Goal: Transaction & Acquisition: Obtain resource

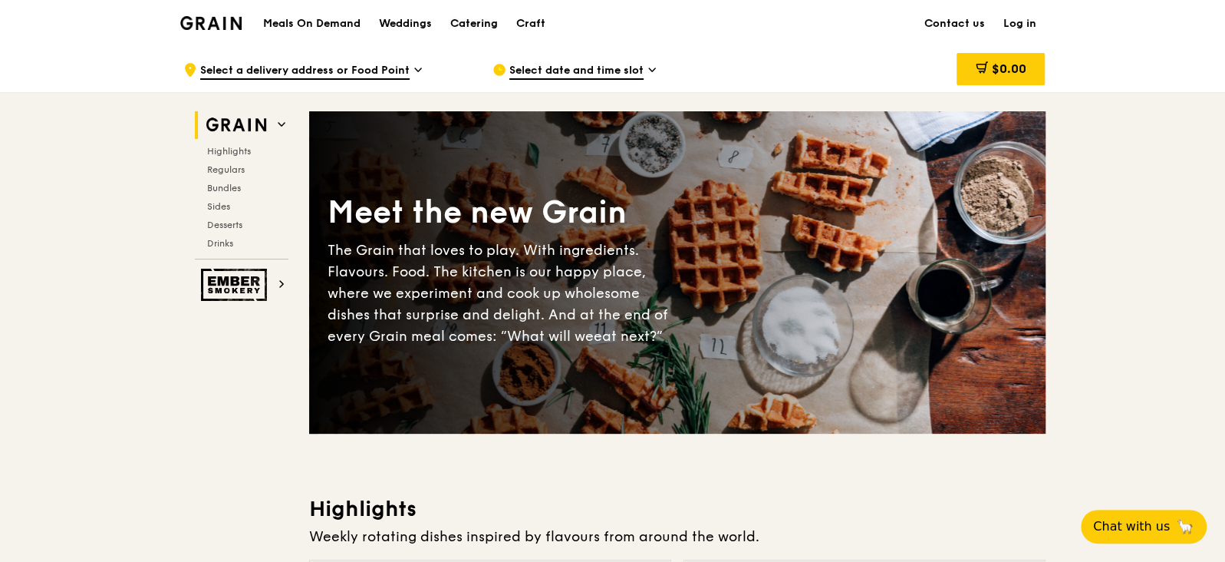
click at [483, 27] on div "Catering" at bounding box center [474, 24] width 48 height 46
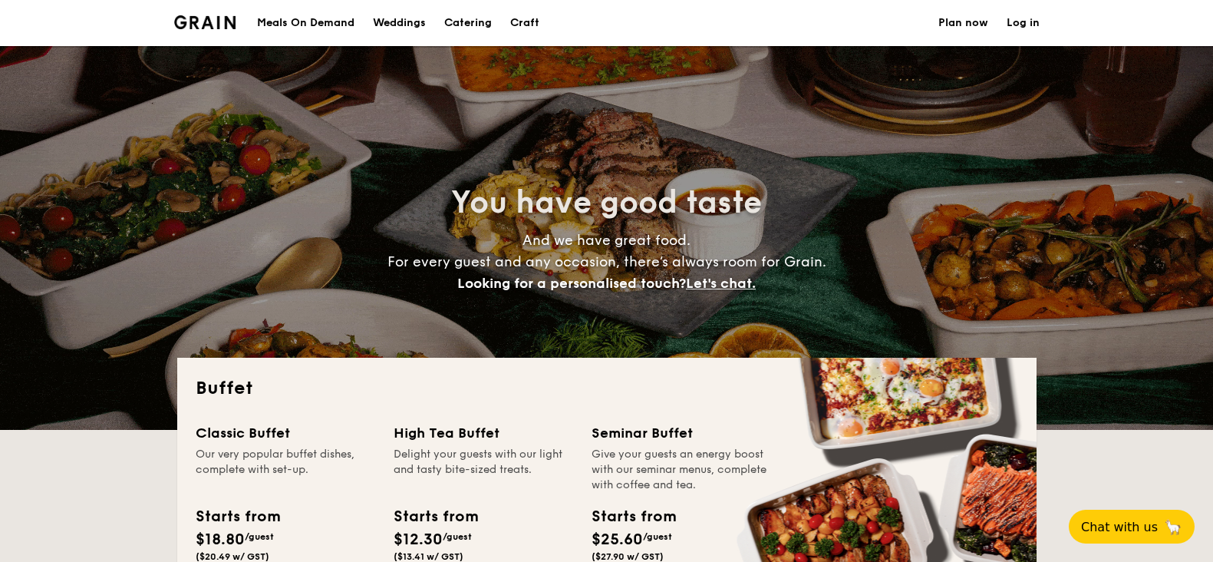
select select
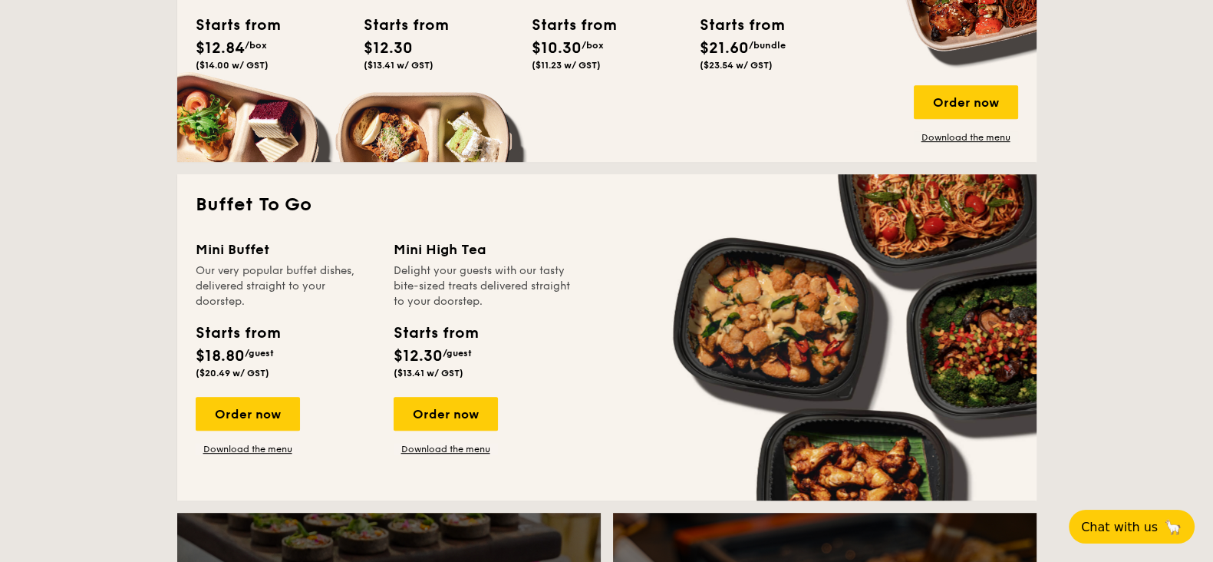
scroll to position [863, 0]
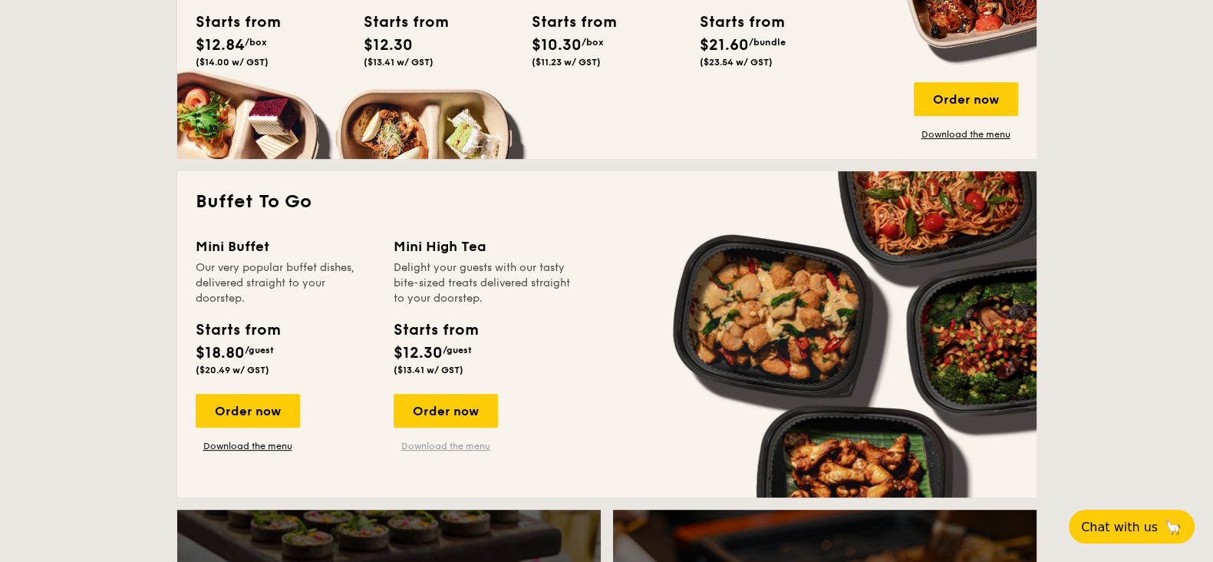
click at [470, 443] on link "Download the menu" at bounding box center [446, 446] width 104 height 12
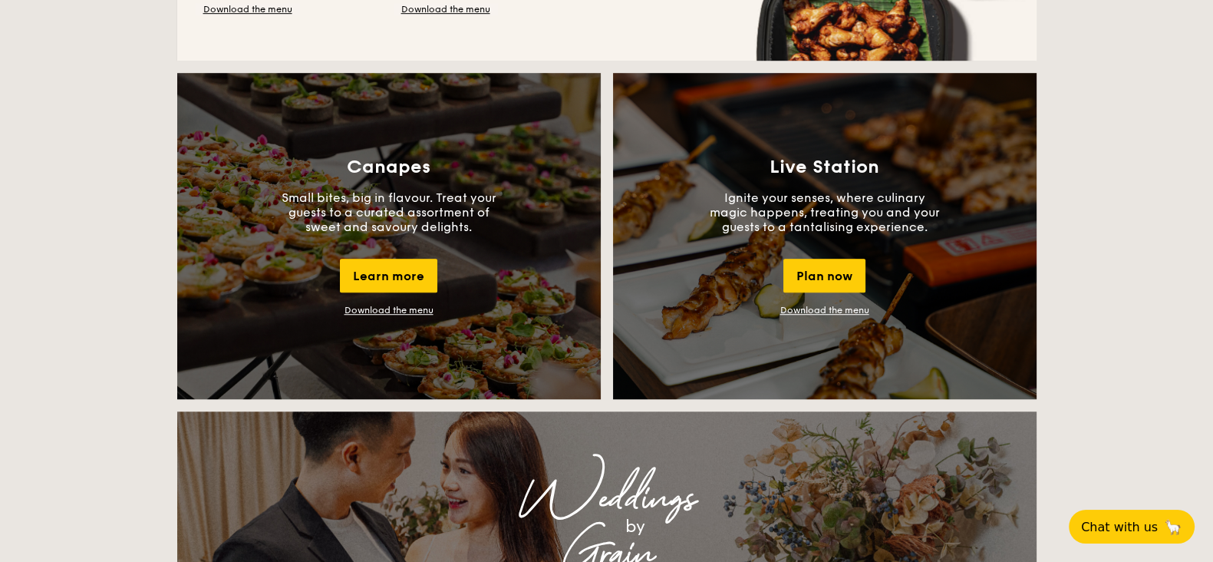
scroll to position [1080, 0]
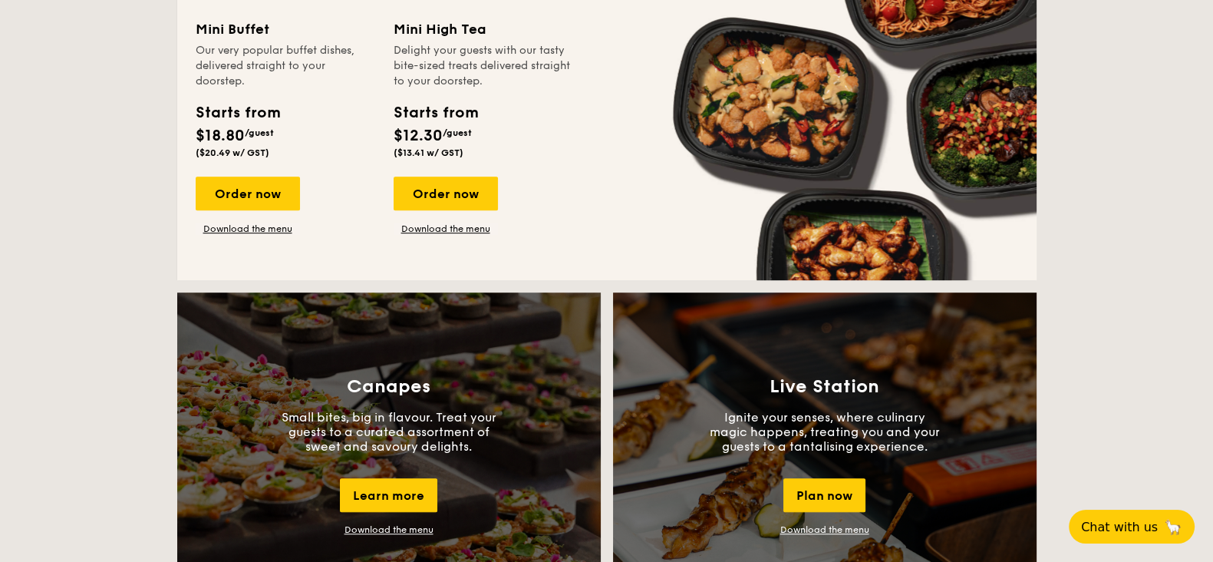
drag, startPoint x: 196, startPoint y: 190, endPoint x: 573, endPoint y: 68, distance: 396.5
click at [573, 51] on div "Buffet Classic Buffet Our very popular buffet dishes, complete with set-up. Sta…" at bounding box center [606, 107] width 859 height 1660
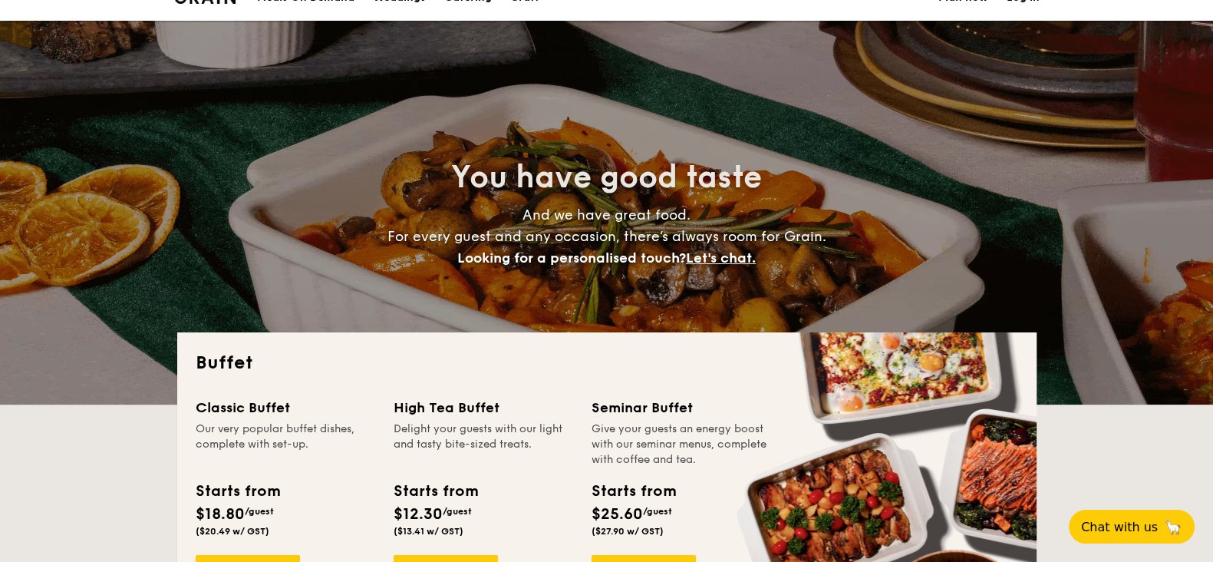
click at [565, 201] on div "You have good taste And we have great food. For every guest and any occasion, t…" at bounding box center [606, 213] width 687 height 112
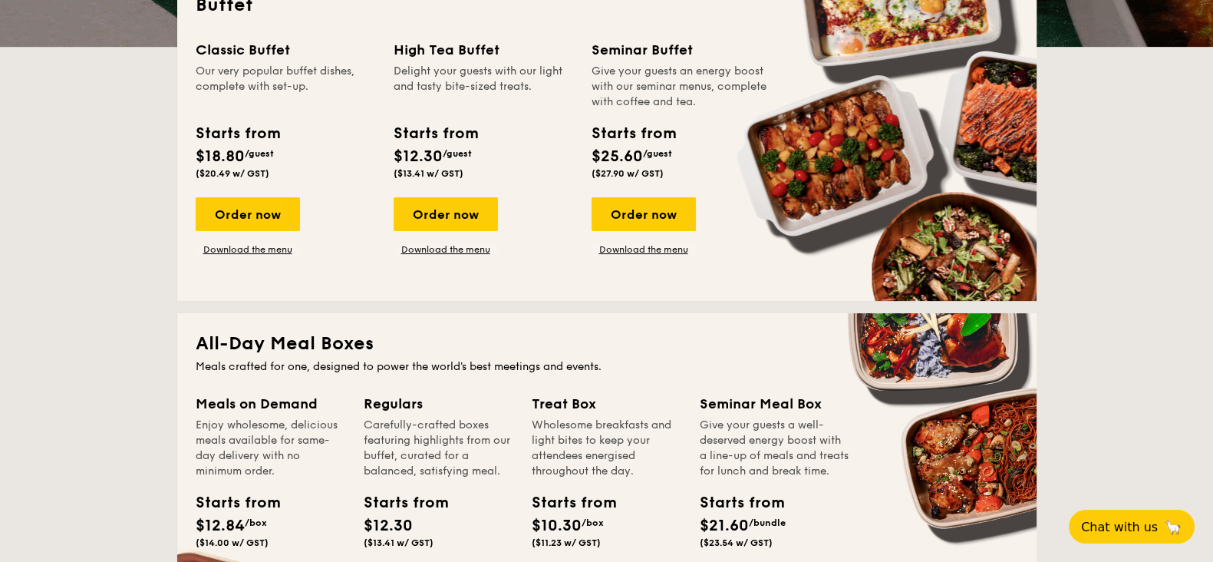
scroll to position [793, 0]
